Goal: Navigation & Orientation: Find specific page/section

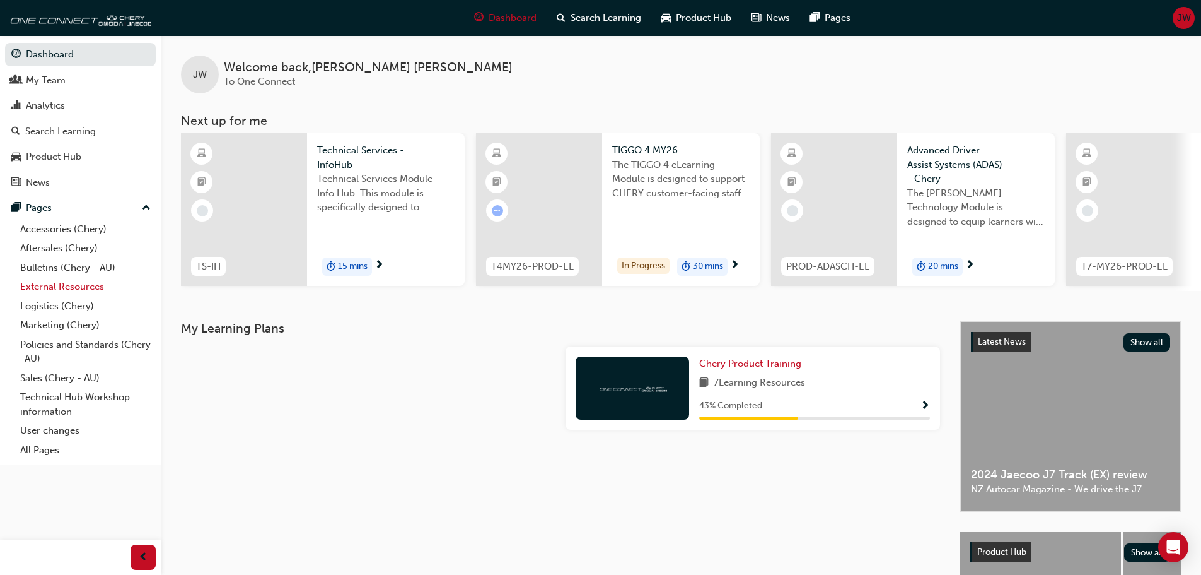
click at [43, 281] on link "External Resources" at bounding box center [85, 287] width 141 height 20
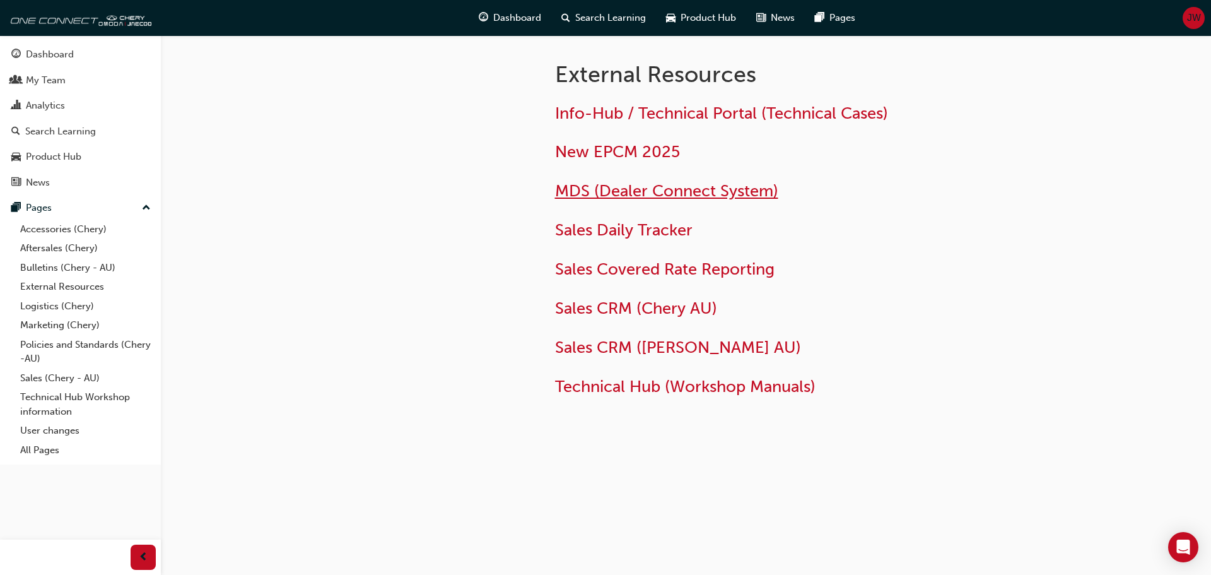
click at [609, 190] on span "MDS (Dealer Connect System)" at bounding box center [666, 191] width 223 height 20
